Goal: Task Accomplishment & Management: Use online tool/utility

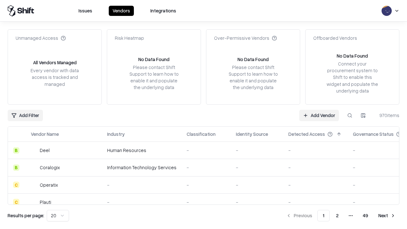
click at [319, 115] on link "Add Vendor" at bounding box center [319, 115] width 40 height 11
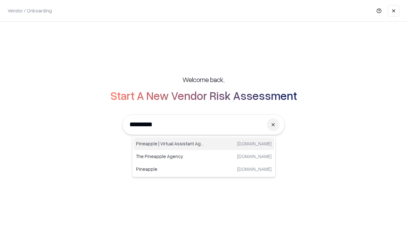
click at [204, 144] on div "Pineapple | Virtual Assistant Agency [DOMAIN_NAME]" at bounding box center [204, 143] width 141 height 13
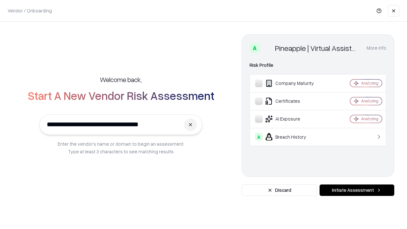
type input "**********"
click at [357, 190] on button "Initiate Assessment" at bounding box center [357, 189] width 75 height 11
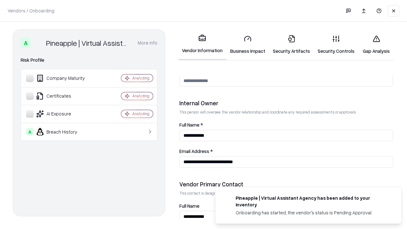
scroll to position [329, 0]
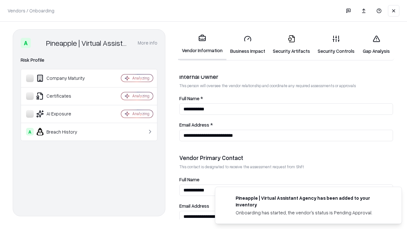
click at [291, 45] on link "Security Artifacts" at bounding box center [291, 45] width 45 height 30
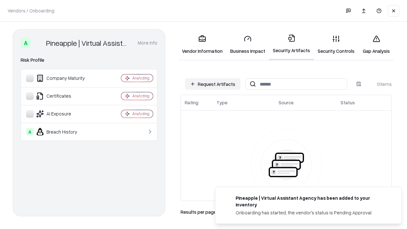
click at [213, 84] on button "Request Artifacts" at bounding box center [212, 83] width 55 height 11
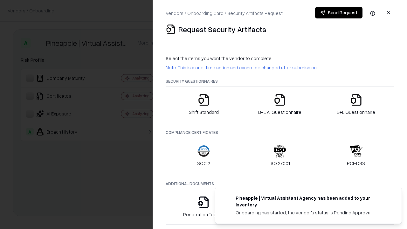
click at [356, 104] on icon "button" at bounding box center [356, 99] width 13 height 13
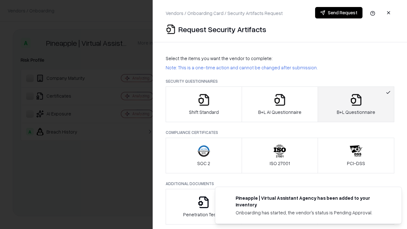
click at [279, 104] on icon "button" at bounding box center [279, 99] width 13 height 13
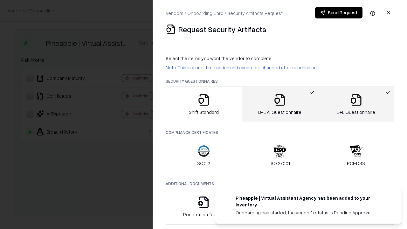
click at [339, 13] on button "Send Request" at bounding box center [338, 12] width 47 height 11
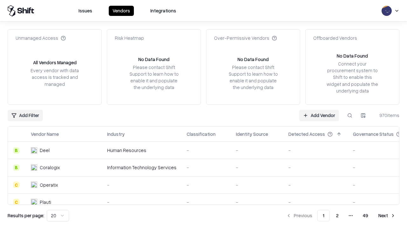
click at [350, 115] on button at bounding box center [349, 115] width 11 height 11
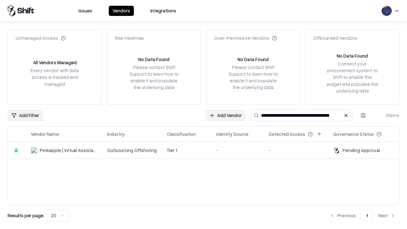
type input "**********"
click at [207, 150] on td "Tier 1" at bounding box center [186, 150] width 49 height 17
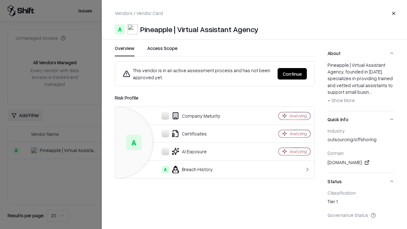
click at [292, 74] on button "Continue" at bounding box center [292, 73] width 29 height 11
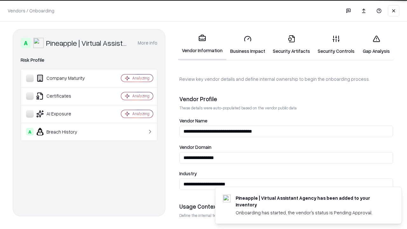
click at [291, 45] on link "Security Artifacts" at bounding box center [291, 45] width 45 height 30
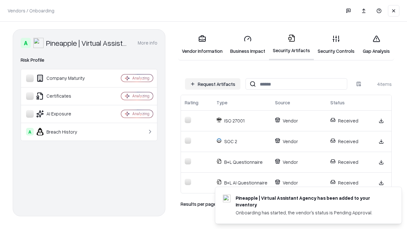
click at [376, 45] on link "Gap Analysis" at bounding box center [376, 45] width 36 height 30
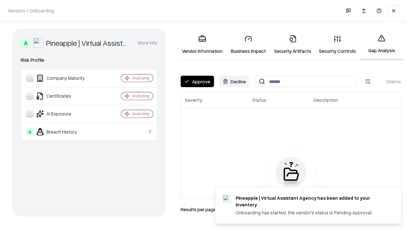
click at [197, 81] on button "Approve" at bounding box center [197, 81] width 33 height 11
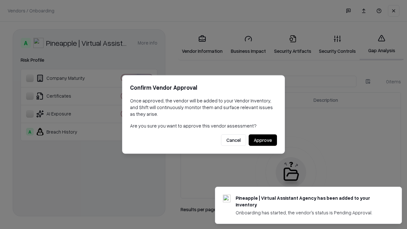
click at [263, 140] on button "Approve" at bounding box center [263, 139] width 28 height 11
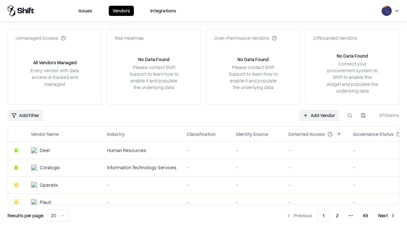
type input "**********"
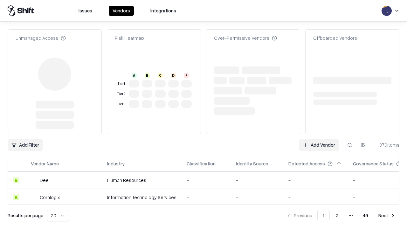
click at [319, 139] on link "Add Vendor" at bounding box center [319, 144] width 40 height 11
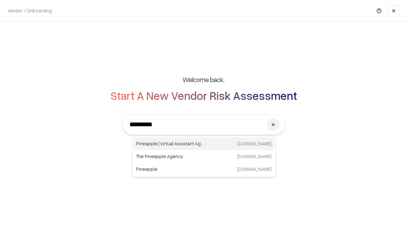
click at [204, 144] on div "Pineapple | Virtual Assistant Agency trypineapple.com" at bounding box center [204, 143] width 141 height 13
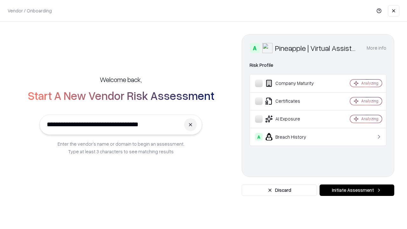
type input "**********"
click at [357, 190] on button "Initiate Assessment" at bounding box center [357, 189] width 75 height 11
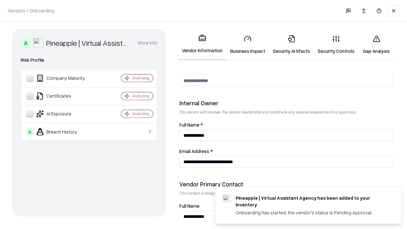
scroll to position [329, 0]
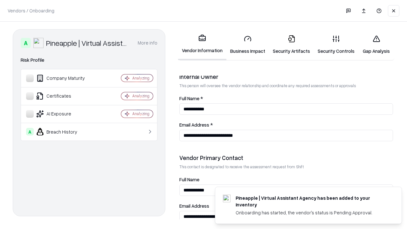
click at [376, 45] on link "Gap Analysis" at bounding box center [376, 45] width 36 height 30
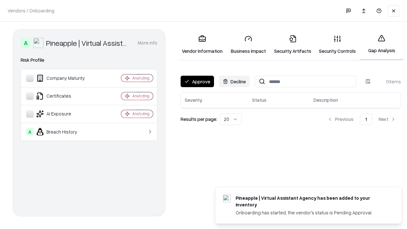
click at [197, 81] on button "Approve" at bounding box center [197, 81] width 33 height 11
